Goal: Task Accomplishment & Management: Manage account settings

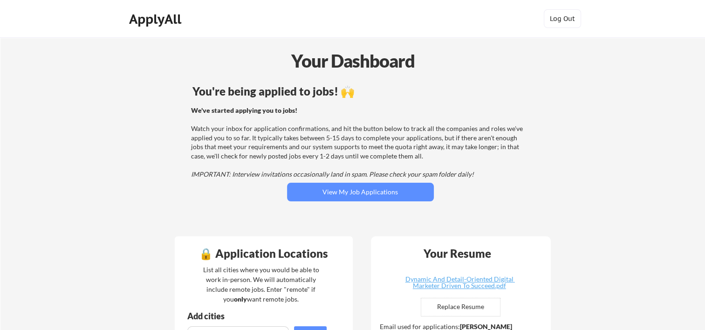
click at [224, 271] on div "List all cities where you would be able to work in-person. We will automaticall…" at bounding box center [261, 284] width 128 height 39
drag, startPoint x: 22, startPoint y: 234, endPoint x: 76, endPoint y: 240, distance: 54.0
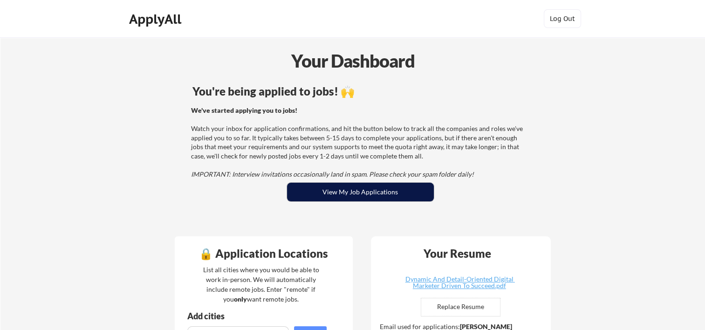
click at [373, 192] on button "View My Job Applications" at bounding box center [360, 192] width 147 height 19
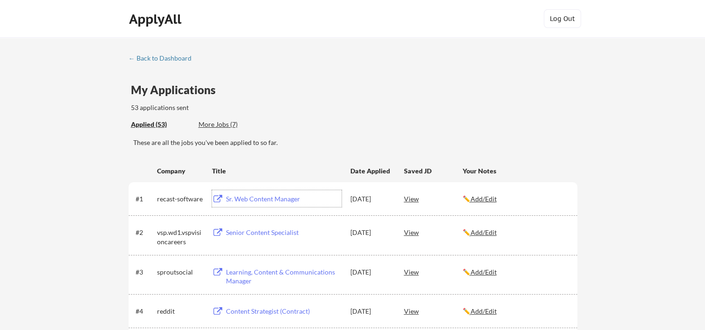
click at [264, 197] on div "Sr. Web Content Manager" at bounding box center [284, 198] width 116 height 9
click at [252, 237] on div "Senior Content Specialist" at bounding box center [284, 232] width 116 height 9
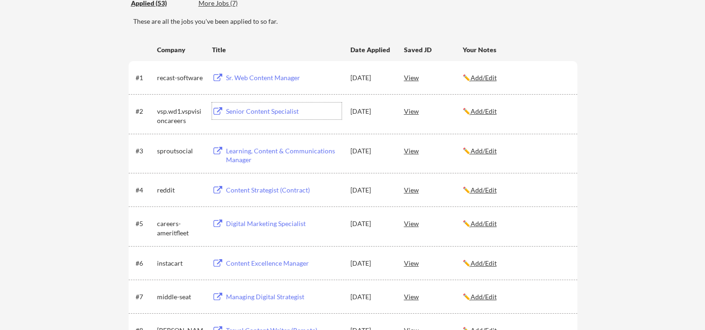
scroll to position [124, 0]
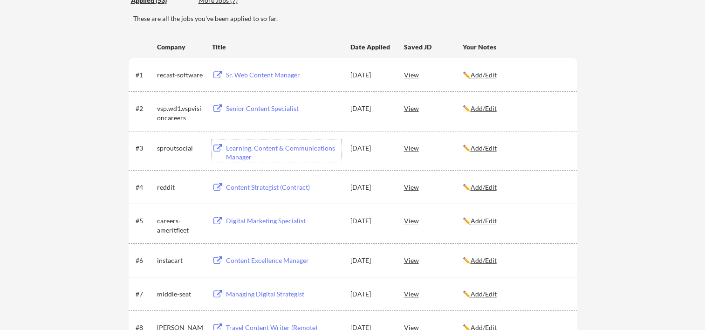
click at [286, 150] on div "Learning, Content & Communications Manager" at bounding box center [284, 152] width 116 height 18
click at [242, 188] on div "Content Strategist (Contract)" at bounding box center [284, 187] width 116 height 9
click at [249, 188] on div "Content Strategist (Contract)" at bounding box center [284, 187] width 116 height 9
click at [260, 185] on div "Content Strategist (Contract)" at bounding box center [284, 187] width 116 height 9
click at [258, 189] on div "Content Strategist (Contract)" at bounding box center [284, 187] width 116 height 9
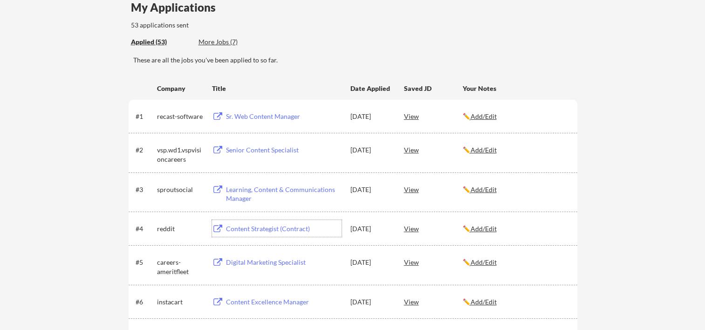
scroll to position [0, 0]
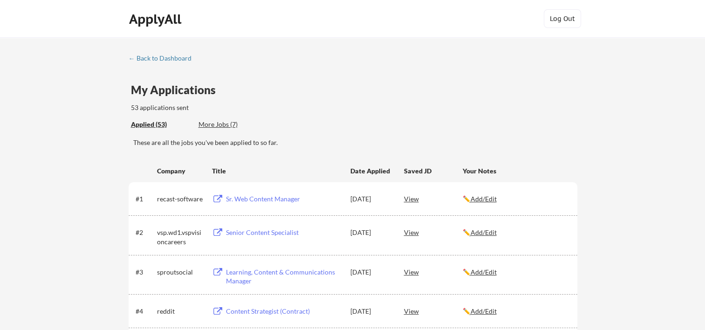
click at [218, 124] on div "More Jobs (7)" at bounding box center [232, 124] width 68 height 9
